Goal: Task Accomplishment & Management: Use online tool/utility

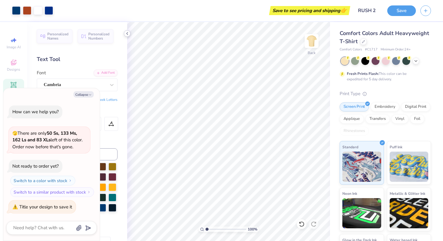
click at [127, 33] on polyline at bounding box center [127, 33] width 1 height 2
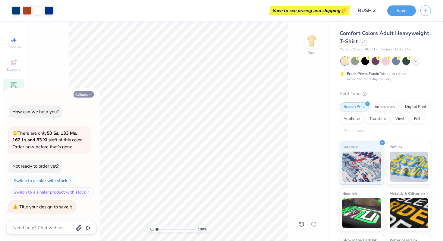
click at [81, 95] on button "Collapse" at bounding box center [84, 94] width 20 height 6
type textarea "x"
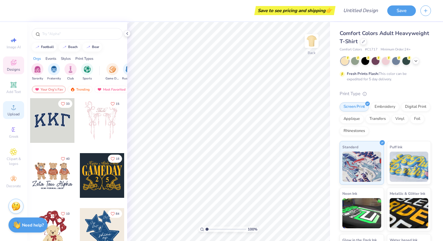
click at [16, 107] on icon at bounding box center [13, 106] width 7 height 7
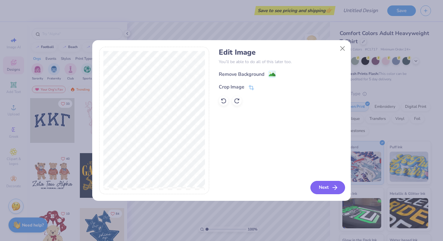
click at [320, 185] on button "Next" at bounding box center [328, 187] width 35 height 13
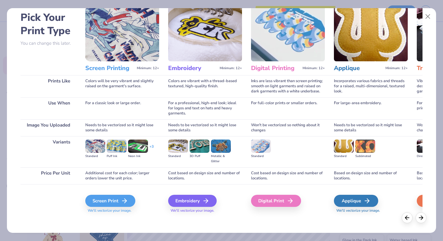
scroll to position [30, 0]
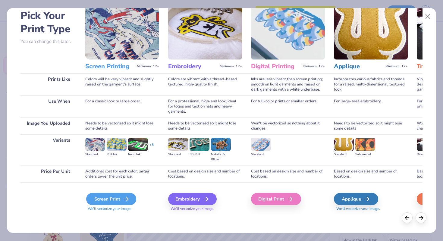
click at [112, 203] on div "Screen Print" at bounding box center [111, 199] width 50 height 12
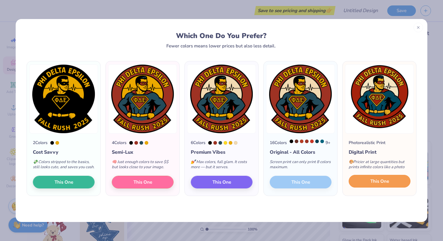
click at [373, 185] on span "This One" at bounding box center [380, 181] width 19 height 7
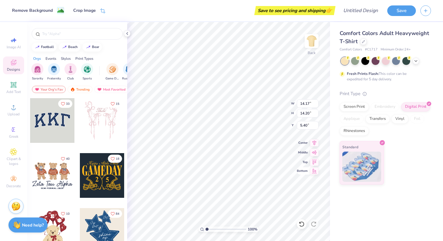
type input "6.33"
type input "6.34"
type input "4.97"
type input "3.91"
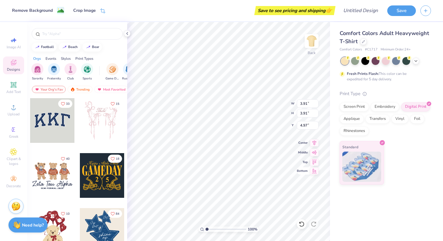
type input "3.00"
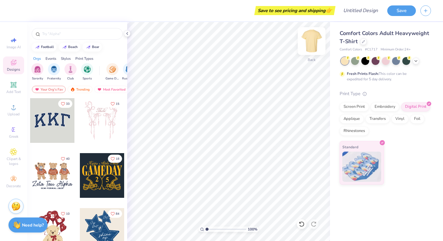
click at [313, 46] on img at bounding box center [312, 41] width 24 height 24
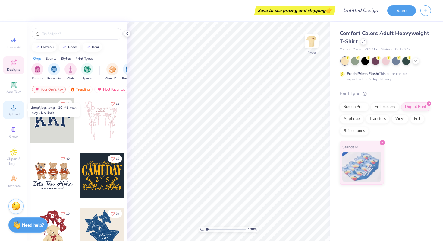
click at [12, 106] on icon at bounding box center [13, 106] width 7 height 7
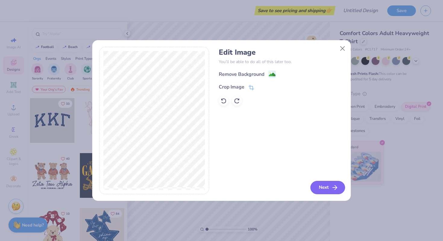
click at [337, 189] on icon "button" at bounding box center [334, 187] width 7 height 7
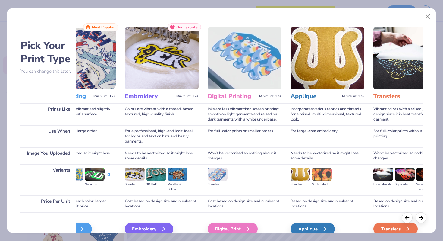
scroll to position [0, 0]
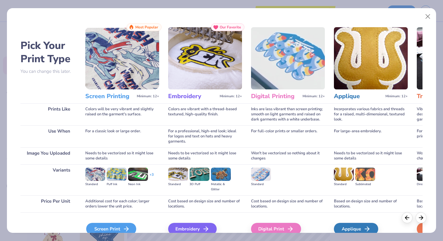
click at [109, 229] on div "Screen Print" at bounding box center [111, 229] width 50 height 12
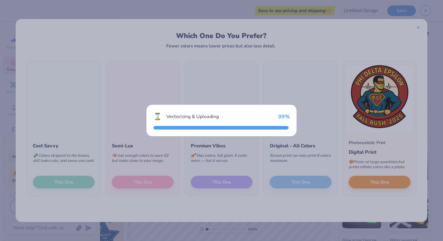
type textarea "x"
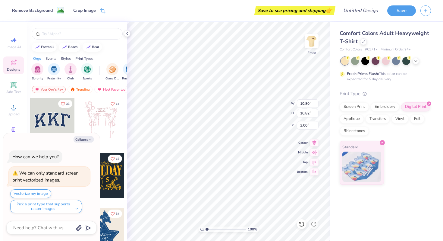
type textarea "x"
type input "5.47"
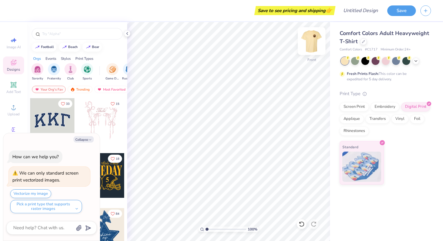
click at [316, 38] on img at bounding box center [312, 41] width 24 height 24
click at [312, 44] on img at bounding box center [312, 41] width 24 height 24
type textarea "x"
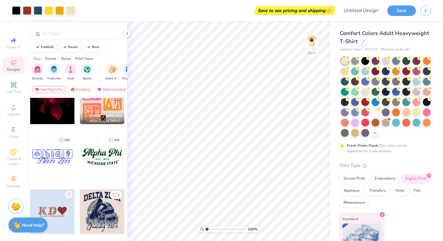
scroll to position [636, 0]
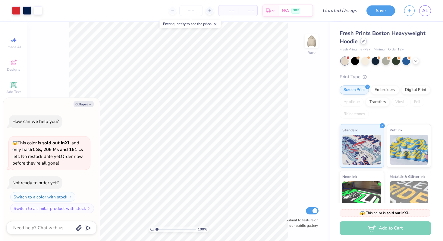
click at [365, 42] on icon at bounding box center [363, 41] width 3 height 3
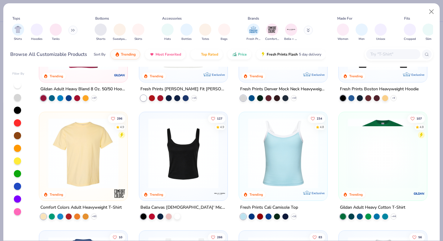
scroll to position [82, 0]
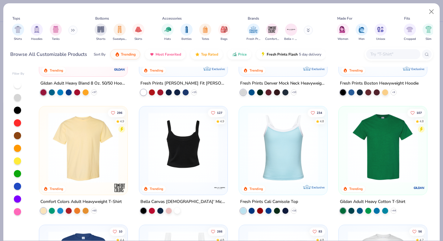
click at [145, 154] on img at bounding box center [107, 147] width 76 height 70
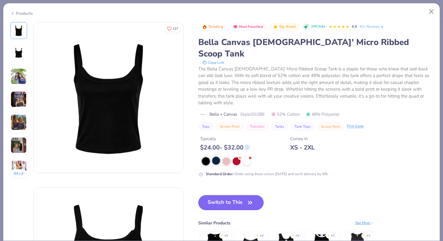
click at [217, 157] on div at bounding box center [216, 161] width 8 height 8
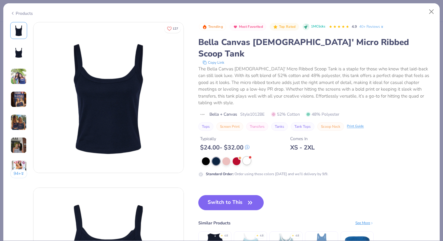
click at [247, 157] on div at bounding box center [247, 161] width 8 height 8
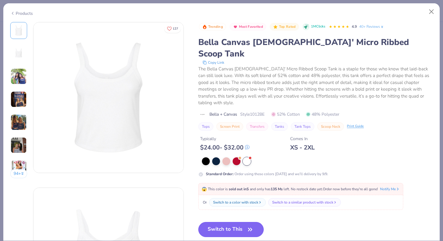
click at [219, 222] on button "Switch to This" at bounding box center [230, 229] width 65 height 15
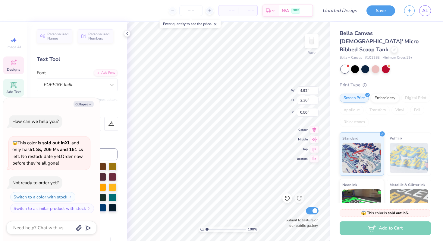
scroll to position [0, 1]
type textarea "x"
type textarea "THETA CH"
type textarea "x"
type textarea "THETA C"
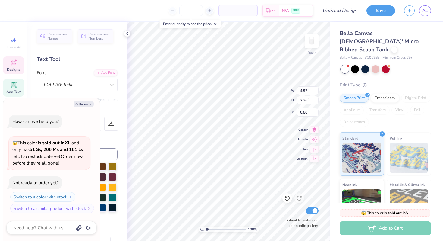
type textarea "x"
type textarea "THETA"
type textarea "x"
type textarea "THETA"
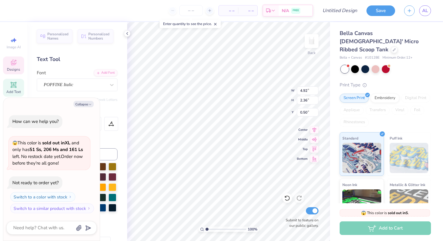
type textarea "x"
type textarea "THET"
type textarea "x"
type textarea "THE"
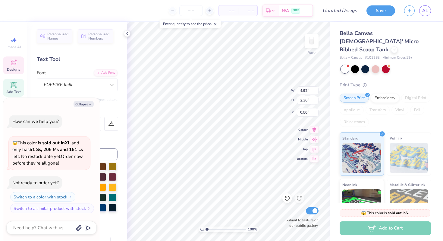
type textarea "x"
type textarea "TH"
type textarea "x"
type textarea "T"
type textarea "x"
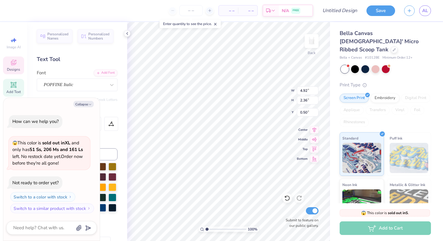
type textarea "x"
type textarea "P"
type textarea "x"
type textarea "Ph"
type textarea "x"
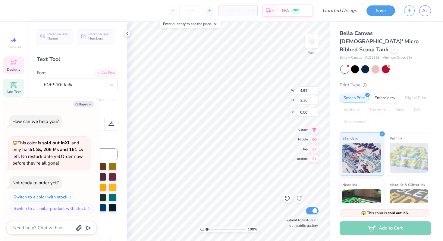
type textarea "Phi"
type textarea "x"
type textarea "Phi"
type textarea "x"
type textarea "Phi d"
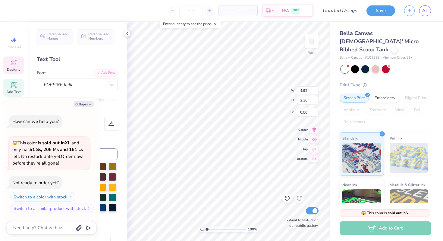
type textarea "x"
type textarea "Phi de"
type textarea "x"
type textarea "Phi del"
type textarea "x"
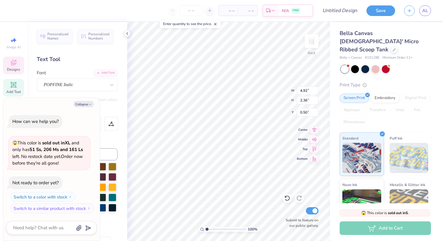
type textarea "Phi delt"
type textarea "x"
type textarea "Phi delta"
type textarea "x"
type textarea "Phi delta"
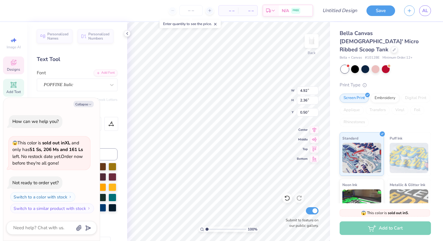
type textarea "x"
type textarea "Phi delta e"
type textarea "x"
type textarea "Phi delta ep"
type textarea "x"
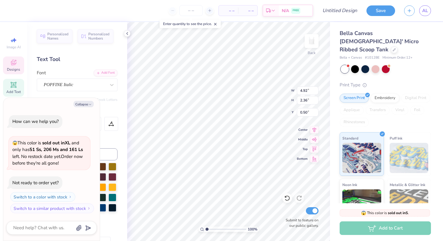
type textarea "Phi delta eps"
type textarea "x"
type textarea "Phi delta epsi"
type textarea "x"
type textarea "Phi delta epsil"
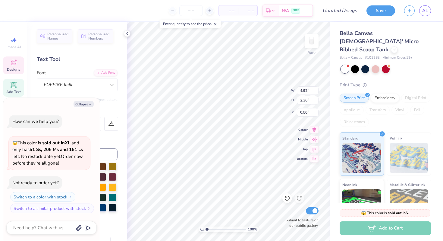
type textarea "x"
type textarea "Phi delta epsilo"
type textarea "x"
type textarea "Phi delta epsilon"
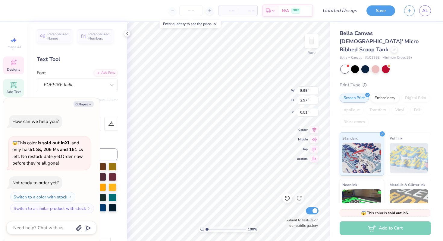
type textarea "x"
type input "0.51"
click at [86, 105] on button "Collapse" at bounding box center [84, 104] width 20 height 6
type textarea "x"
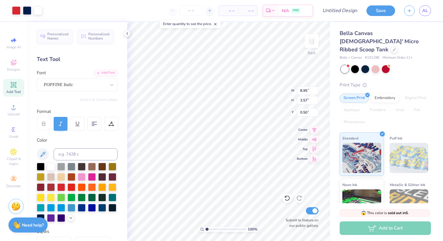
type input "0.50"
type input "7.31"
type input "2.43"
type input "0.50"
click at [424, 14] on link "AL" at bounding box center [426, 10] width 12 height 11
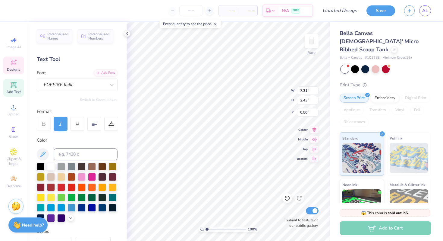
type input "6.10"
type input "2.02"
type input "0.69"
type input "0.99"
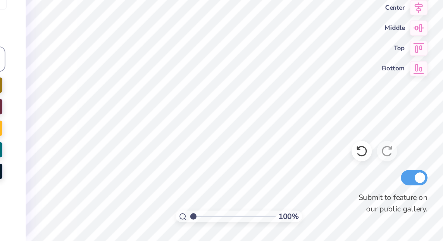
scroll to position [0, 0]
type textarea "R"
type textarea "F"
type textarea "f"
type textarea "F"
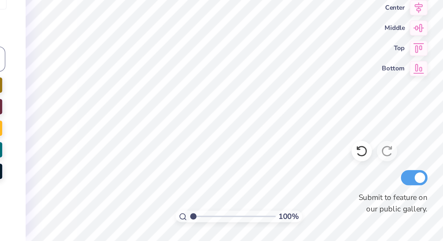
type textarea "F"
type textarea "fall rush '25"
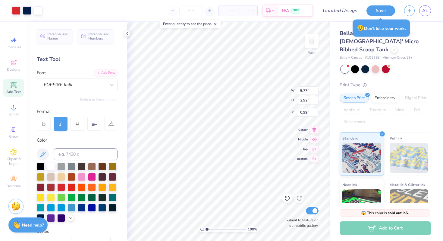
type input "5.77"
type input "2.92"
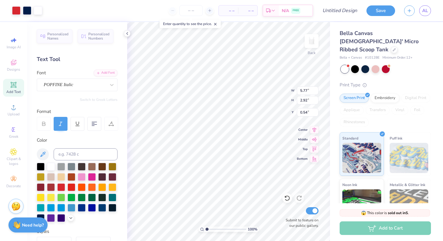
type input "0.54"
click at [350, 12] on input "Design Title" at bounding box center [348, 11] width 30 height 12
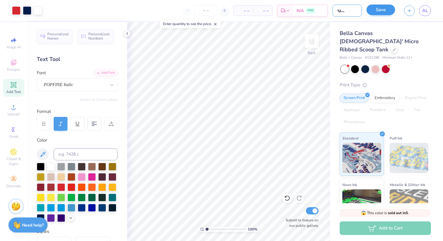
type input "girls rush tank"
click at [386, 6] on button "Save" at bounding box center [381, 10] width 29 height 11
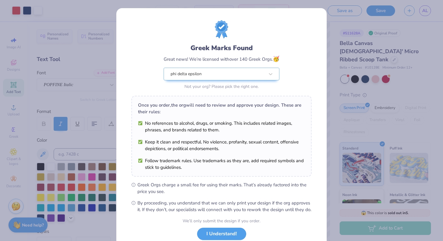
click at [357, 40] on div "Greek Marks Found Great news! We’re licensed with over 140 Greek Orgs. 🥳 phi de…" at bounding box center [221, 120] width 443 height 241
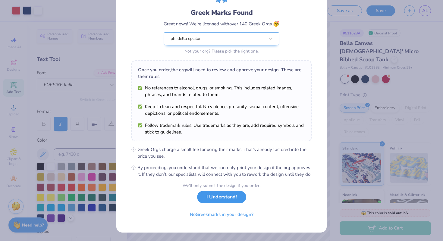
click at [221, 201] on button "I Understand!" at bounding box center [221, 197] width 49 height 12
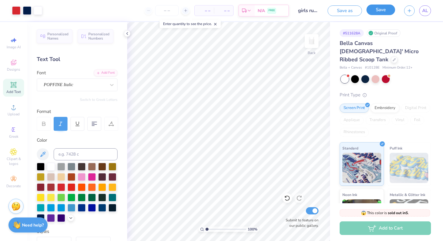
click at [384, 8] on button "Save" at bounding box center [381, 10] width 29 height 11
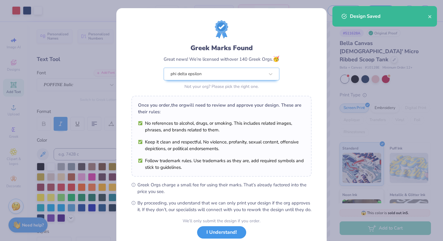
click at [214, 238] on button "I Understand!" at bounding box center [221, 232] width 49 height 12
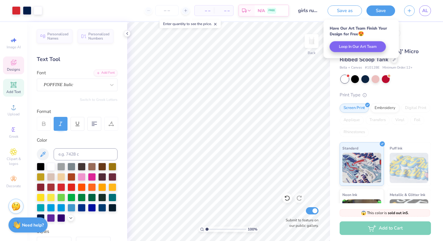
click at [16, 70] on span "Designs" at bounding box center [13, 69] width 13 height 5
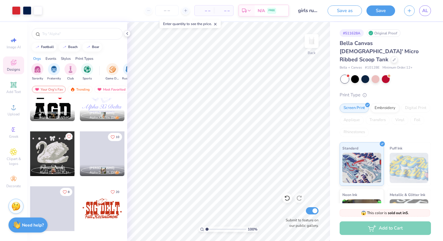
scroll to position [4384, 0]
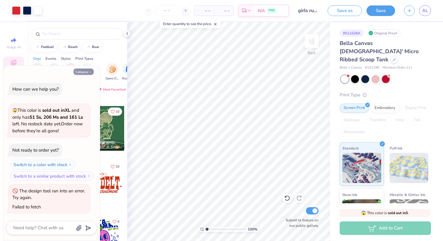
click at [88, 72] on button "Collapse" at bounding box center [84, 71] width 20 height 6
type textarea "x"
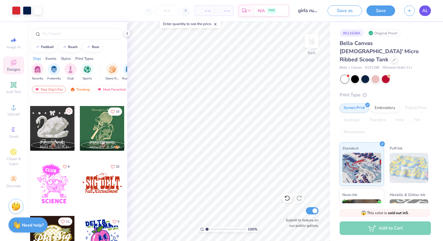
click at [426, 11] on span "AL" at bounding box center [426, 10] width 6 height 7
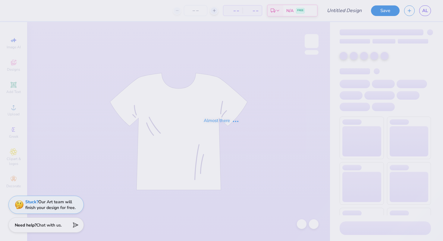
type input "fall rush design 3"
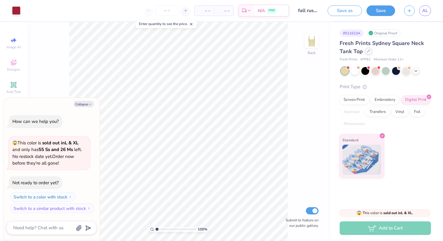
click at [367, 54] on div "Fresh Prints Sydney Square Neck Tank Top" at bounding box center [385, 47] width 91 height 16
click at [368, 53] on div at bounding box center [369, 51] width 7 height 7
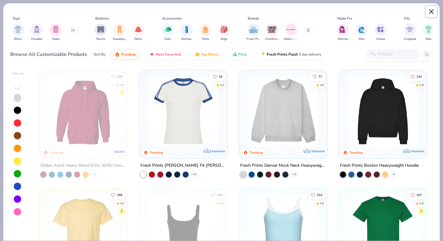
click at [435, 15] on button "Close" at bounding box center [431, 11] width 11 height 11
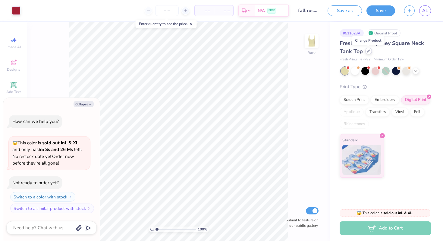
click at [366, 52] on div at bounding box center [369, 51] width 7 height 7
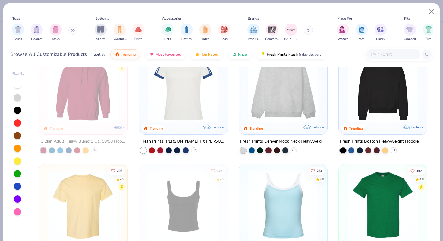
scroll to position [42, 0]
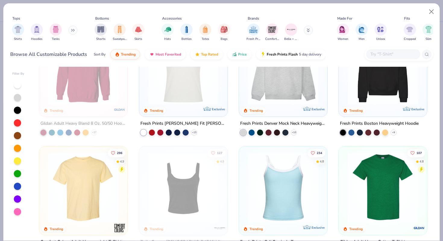
click at [103, 164] on img at bounding box center [83, 187] width 76 height 70
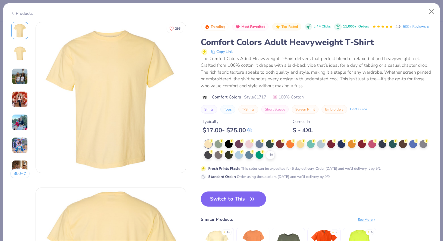
click at [230, 190] on div "Trending Most Favorited Top Rated 5.4M Clicks 11,000+ Orders 4.9 500+ Reviews C…" at bounding box center [317, 147] width 232 height 251
click at [230, 192] on button "Switch to This" at bounding box center [233, 198] width 65 height 15
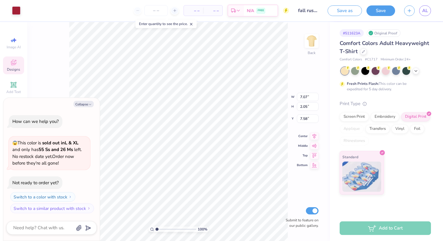
type textarea "x"
type input "3.00"
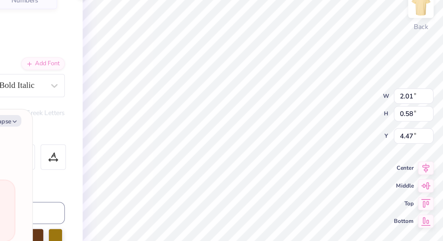
type textarea "x"
type textarea "Fall Rush '2"
type textarea "x"
type textarea "Fall Rush '"
type textarea "x"
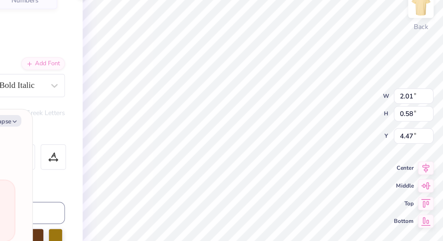
type textarea "Fall Rush"
type textarea "x"
type textarea "Fall Rush"
type textarea "x"
type textarea "Fall Rus"
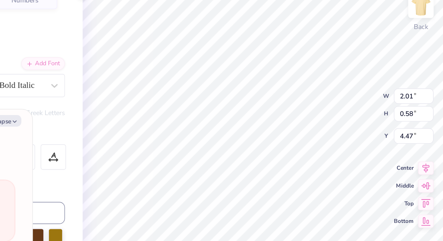
type textarea "x"
type textarea "Fall Ru"
type textarea "x"
type textarea "Fall R"
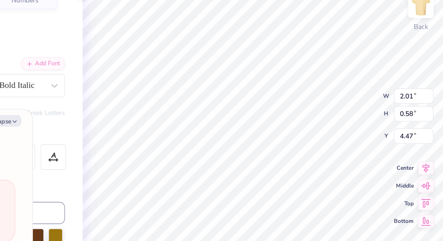
scroll to position [0, 0]
type textarea "x"
type textarea "Fall"
type textarea "x"
type textarea "Fall"
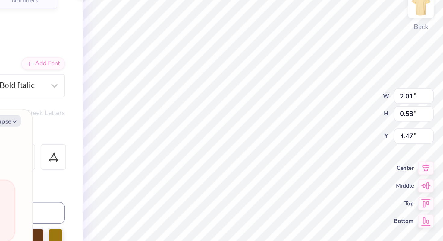
type textarea "x"
type textarea "Fal"
type textarea "x"
type textarea "Fa"
type textarea "x"
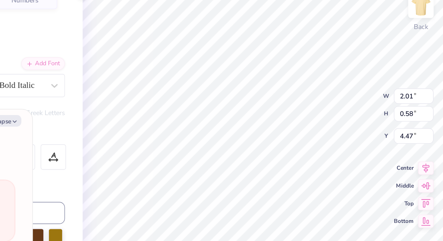
type textarea "F"
type textarea "x"
type textarea "Fl"
type textarea "x"
type textarea "Flo"
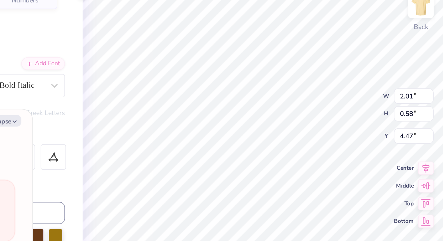
type textarea "x"
type textarea "Flor"
type textarea "x"
type textarea "Flori"
type textarea "x"
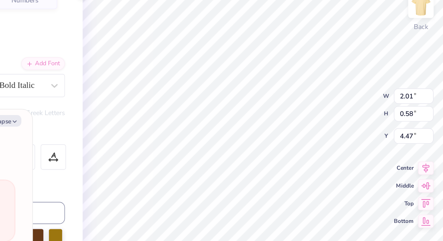
type textarea "Florid"
type textarea "x"
type textarea "Florida"
type textarea "x"
type textarea "Florida"
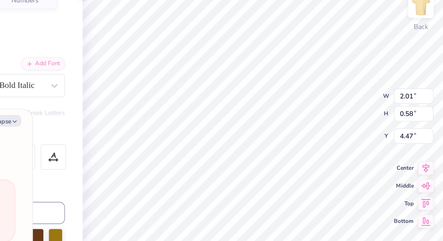
type textarea "x"
type textarea "Florida A"
type textarea "x"
type textarea "Florida Al"
type textarea "x"
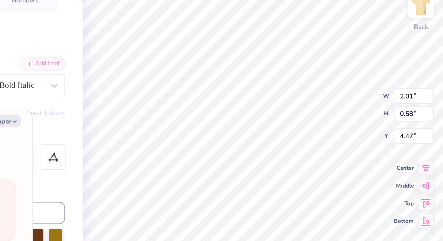
type textarea "Florida Alph"
type textarea "x"
type textarea "Florida Alpha"
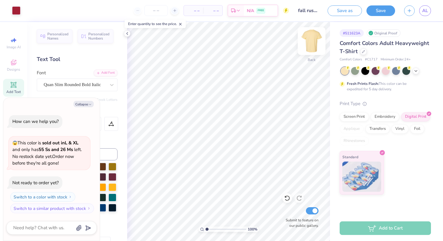
click at [315, 44] on img at bounding box center [312, 41] width 24 height 24
click at [87, 105] on button "Collapse" at bounding box center [84, 104] width 20 height 6
type textarea "x"
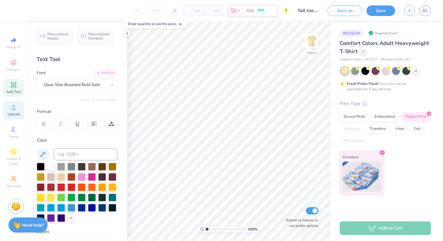
click at [15, 111] on div "Upload" at bounding box center [13, 110] width 21 height 18
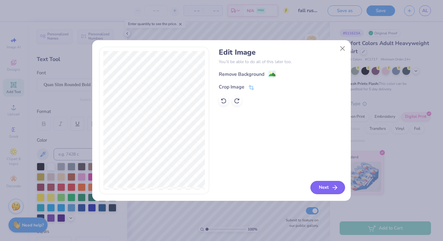
click at [331, 181] on button "Next" at bounding box center [328, 187] width 35 height 13
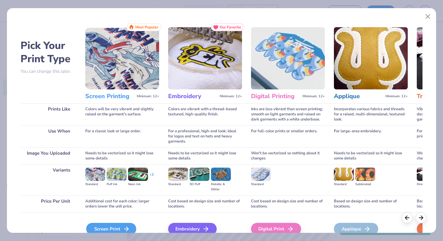
click at [110, 230] on div "Screen Print" at bounding box center [111, 229] width 50 height 12
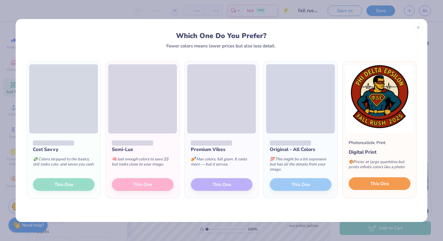
click at [363, 185] on button "This One" at bounding box center [380, 183] width 62 height 13
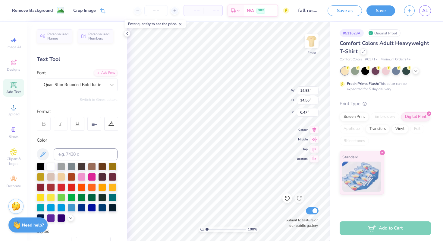
type input "12.51"
type input "12.54"
type input "7.48"
type input "4.28"
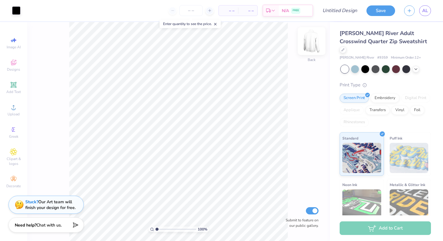
click at [317, 47] on img at bounding box center [312, 41] width 24 height 24
click at [346, 65] on div at bounding box center [345, 69] width 8 height 8
click at [319, 48] on div "100 % Front Submit to feature on our public gallery." at bounding box center [178, 131] width 303 height 219
click at [316, 44] on img at bounding box center [312, 41] width 24 height 24
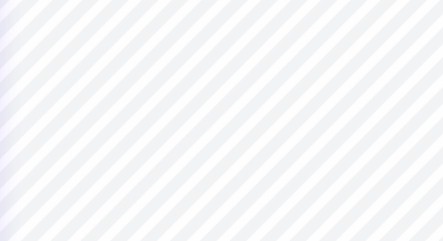
type textarea "S"
type textarea "Sigma"
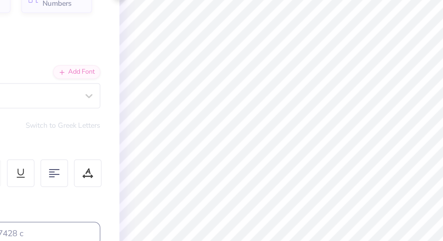
type input "11.82"
type input "5.16"
type input "5.91"
type textarea "S"
type textarea "Phi"
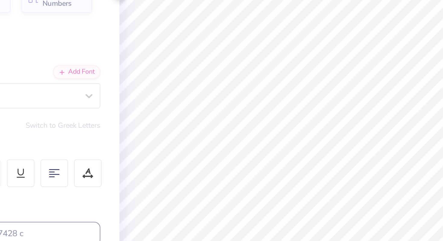
type input "8.46"
type input "1.32"
type input "9.23"
type textarea "A"
type textarea "d"
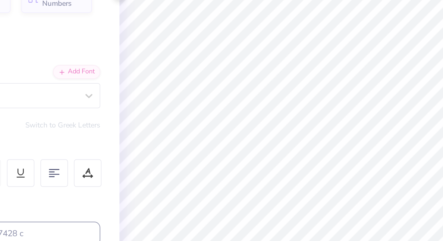
type textarea "Delta Epsilon"
type input "8.32"
type input "0.95"
type input "9.15"
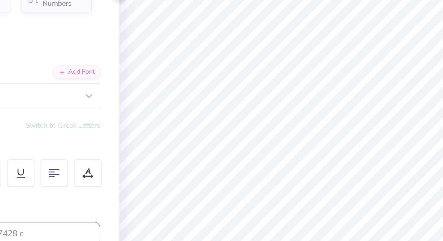
type input "8.32"
type input "0.95"
type input "9.15"
type input "10.11"
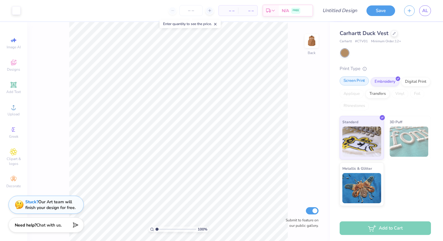
click at [356, 84] on div "Screen Print" at bounding box center [354, 80] width 29 height 9
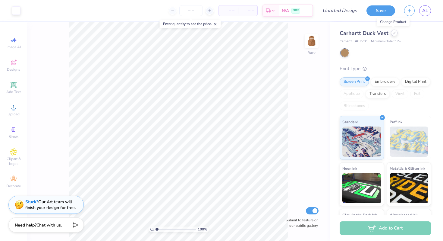
click at [394, 31] on icon at bounding box center [394, 32] width 3 height 3
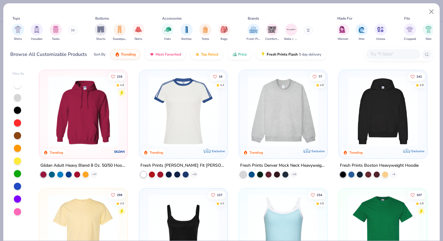
click at [383, 56] on input "text" at bounding box center [393, 54] width 46 height 7
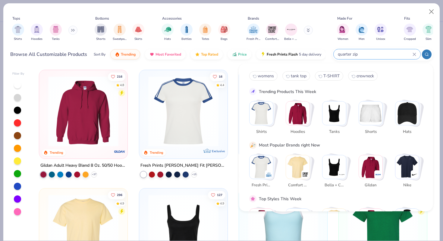
type input "quarter zip"
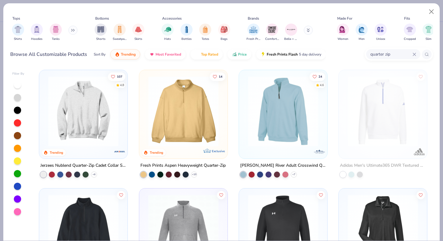
click at [93, 125] on img at bounding box center [83, 111] width 76 height 70
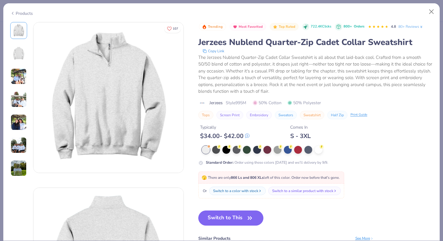
click at [224, 223] on button "Switch to This" at bounding box center [230, 217] width 65 height 15
click at [224, 219] on button "Switch to This" at bounding box center [230, 217] width 65 height 15
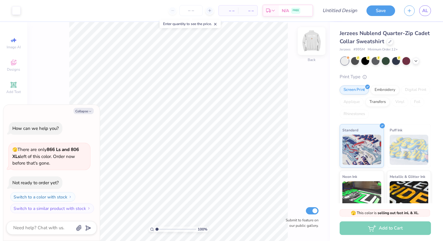
click at [310, 44] on img at bounding box center [312, 41] width 24 height 24
click at [310, 44] on img at bounding box center [312, 41] width 12 height 12
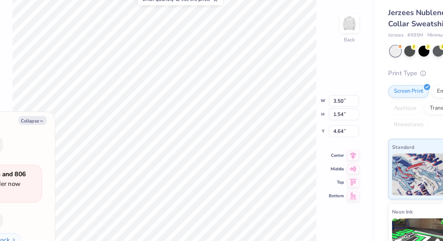
type textarea "x"
type input "4.65"
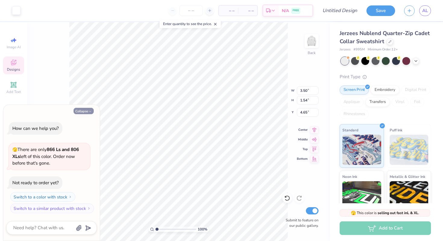
click at [78, 109] on button "Collapse" at bounding box center [84, 111] width 20 height 6
type textarea "x"
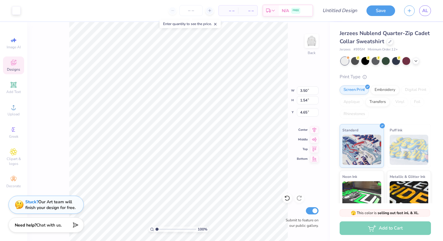
click at [17, 66] on div "Designs" at bounding box center [13, 65] width 21 height 18
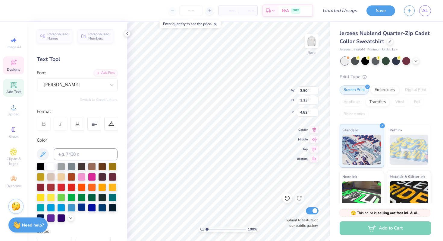
click at [82, 206] on div at bounding box center [82, 207] width 8 height 8
click at [92, 208] on div at bounding box center [92, 207] width 8 height 8
click at [71, 177] on div at bounding box center [72, 176] width 8 height 8
click at [102, 230] on div "Styles" at bounding box center [77, 231] width 81 height 7
click at [18, 88] on div "Add Text" at bounding box center [13, 88] width 21 height 18
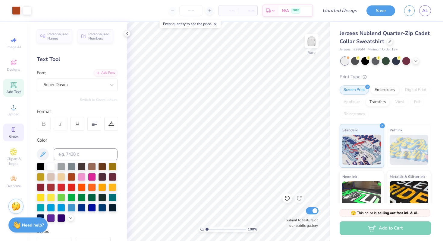
click at [12, 129] on circle at bounding box center [12, 129] width 3 height 3
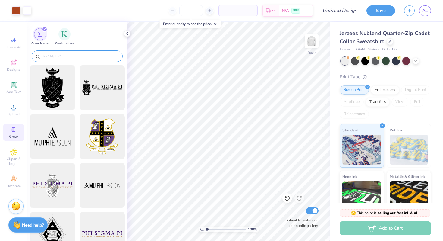
click at [57, 57] on input "text" at bounding box center [80, 56] width 77 height 6
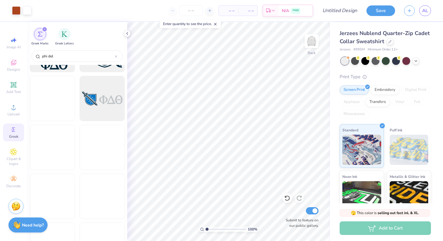
scroll to position [753, 0]
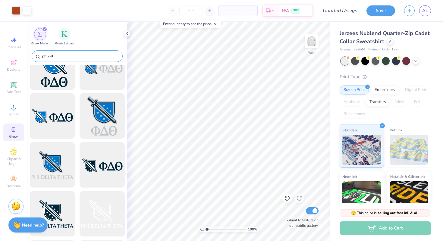
click at [68, 56] on input "phi del" at bounding box center [78, 56] width 73 height 6
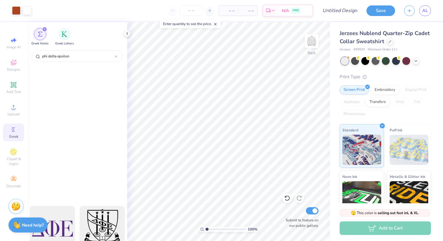
scroll to position [0, 0]
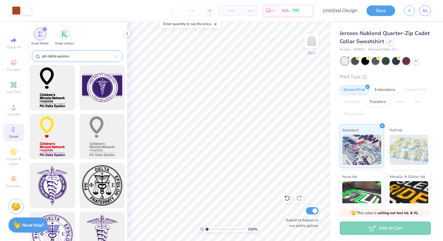
drag, startPoint x: 77, startPoint y: 55, endPoint x: 49, endPoint y: 55, distance: 27.4
click at [49, 55] on input "phi delta epsilon" at bounding box center [78, 56] width 73 height 6
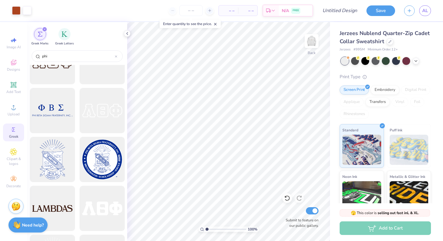
scroll to position [2036, 0]
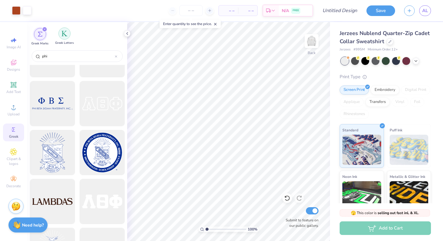
type input "phi"
click at [66, 36] on div "filter for Greek Letters" at bounding box center [65, 33] width 12 height 12
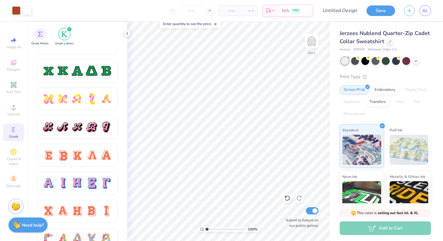
scroll to position [304, 0]
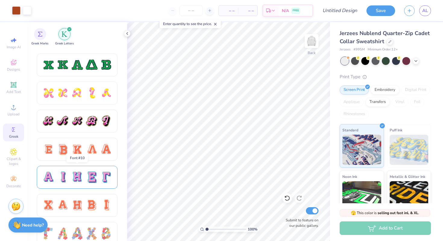
click at [68, 182] on div at bounding box center [62, 177] width 13 height 13
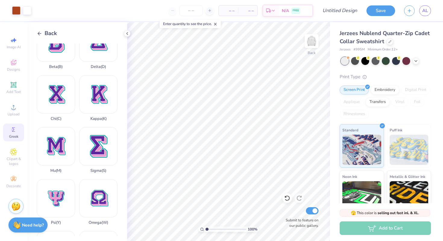
scroll to position [284, 0]
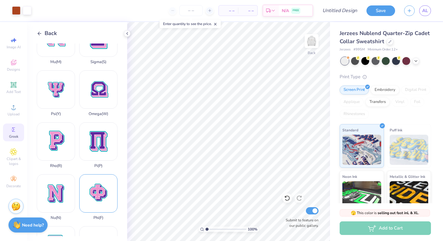
click at [91, 196] on div "Phi ( F )" at bounding box center [98, 197] width 38 height 46
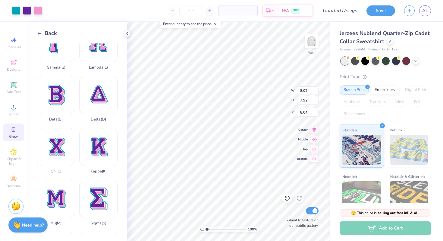
scroll to position [121, 0]
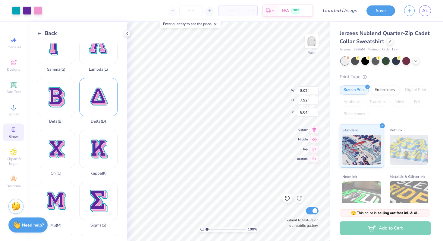
click at [101, 100] on div "Delta ( D )" at bounding box center [98, 101] width 38 height 46
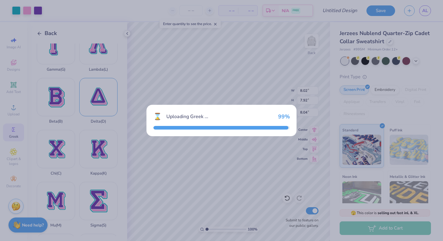
type input "7.45"
type input "7.53"
type input "8.24"
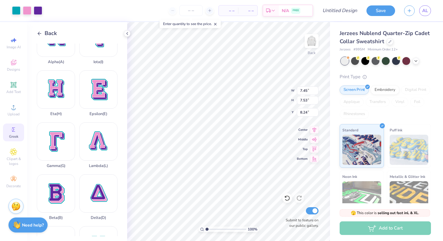
scroll to position [25, 0]
click at [104, 96] on div "Epsilon ( E )" at bounding box center [98, 94] width 38 height 46
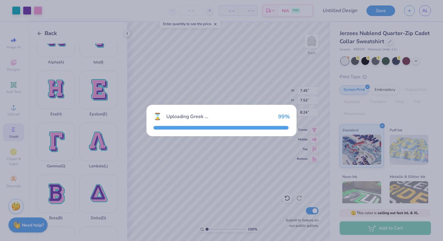
type input "9.64"
type input "7.18"
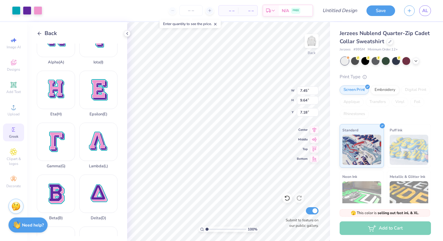
type input "8.02"
type input "7.92"
type input "8.04"
type input "3.09"
type input "3.06"
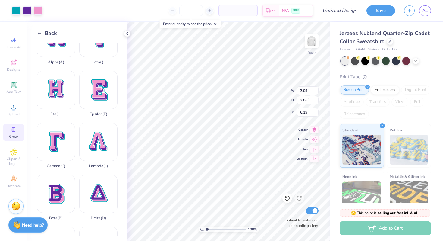
click at [40, 33] on line at bounding box center [39, 33] width 3 height 0
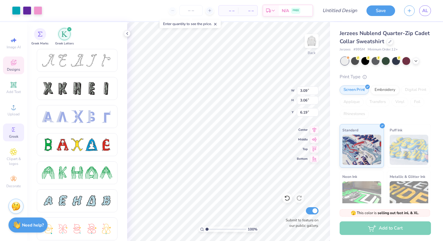
click at [15, 68] on span "Designs" at bounding box center [13, 69] width 13 height 5
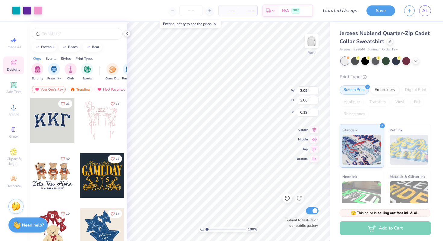
type input "5.18"
click at [28, 12] on div at bounding box center [27, 10] width 8 height 8
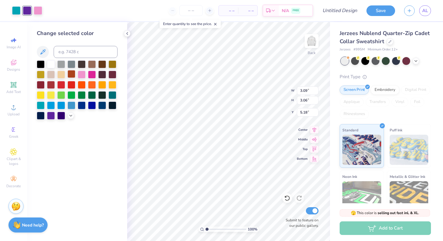
click at [70, 76] on div at bounding box center [72, 74] width 8 height 8
click at [40, 11] on div at bounding box center [38, 10] width 8 height 8
click at [92, 67] on div at bounding box center [92, 64] width 8 height 8
click at [20, 9] on div at bounding box center [16, 10] width 8 height 8
click at [53, 63] on div at bounding box center [51, 64] width 8 height 8
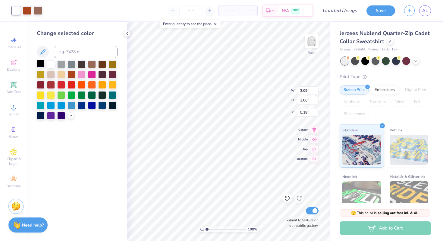
click at [44, 65] on div at bounding box center [41, 64] width 8 height 8
